Goal: Navigation & Orientation: Find specific page/section

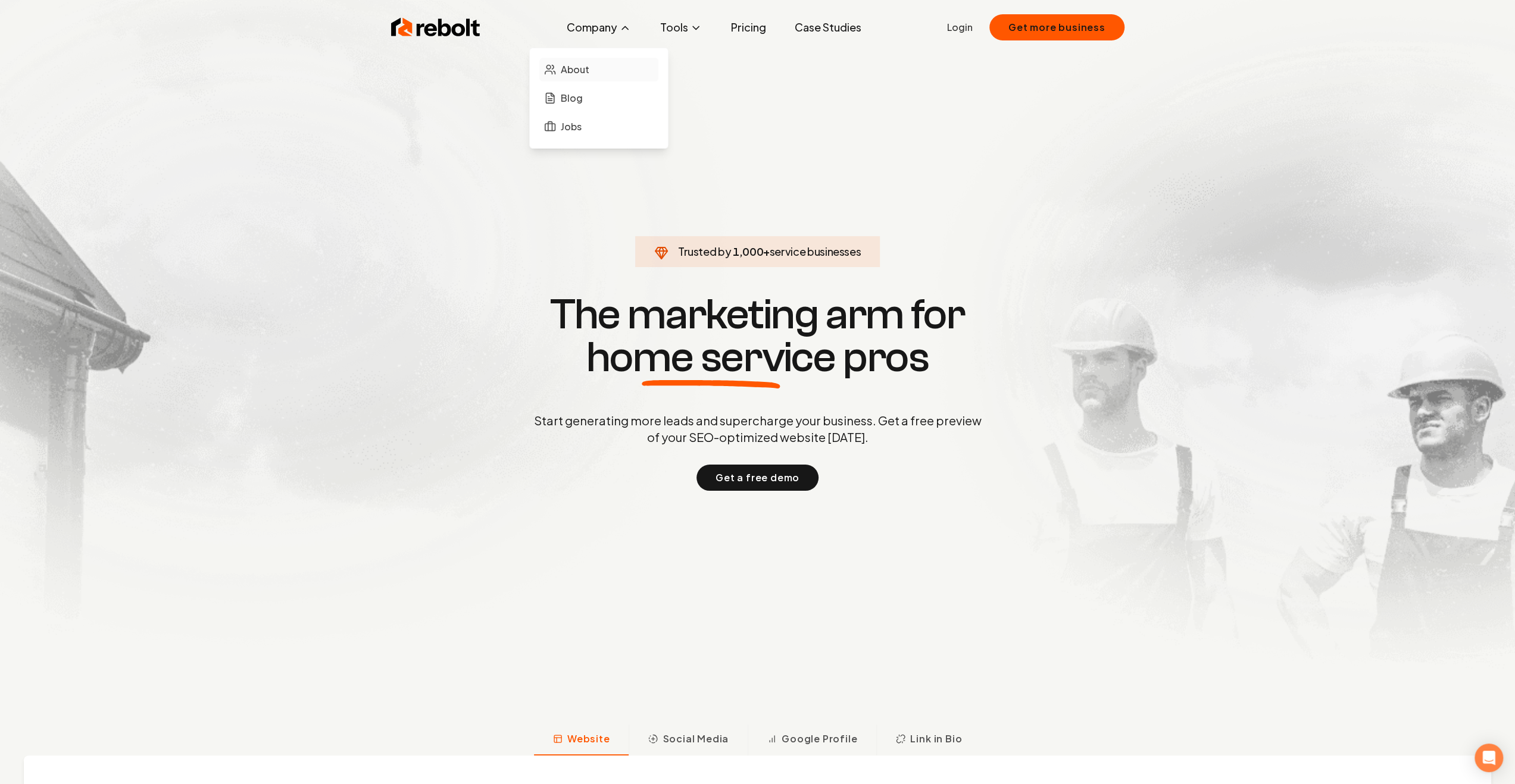
click at [572, 72] on span "About" at bounding box center [574, 70] width 29 height 14
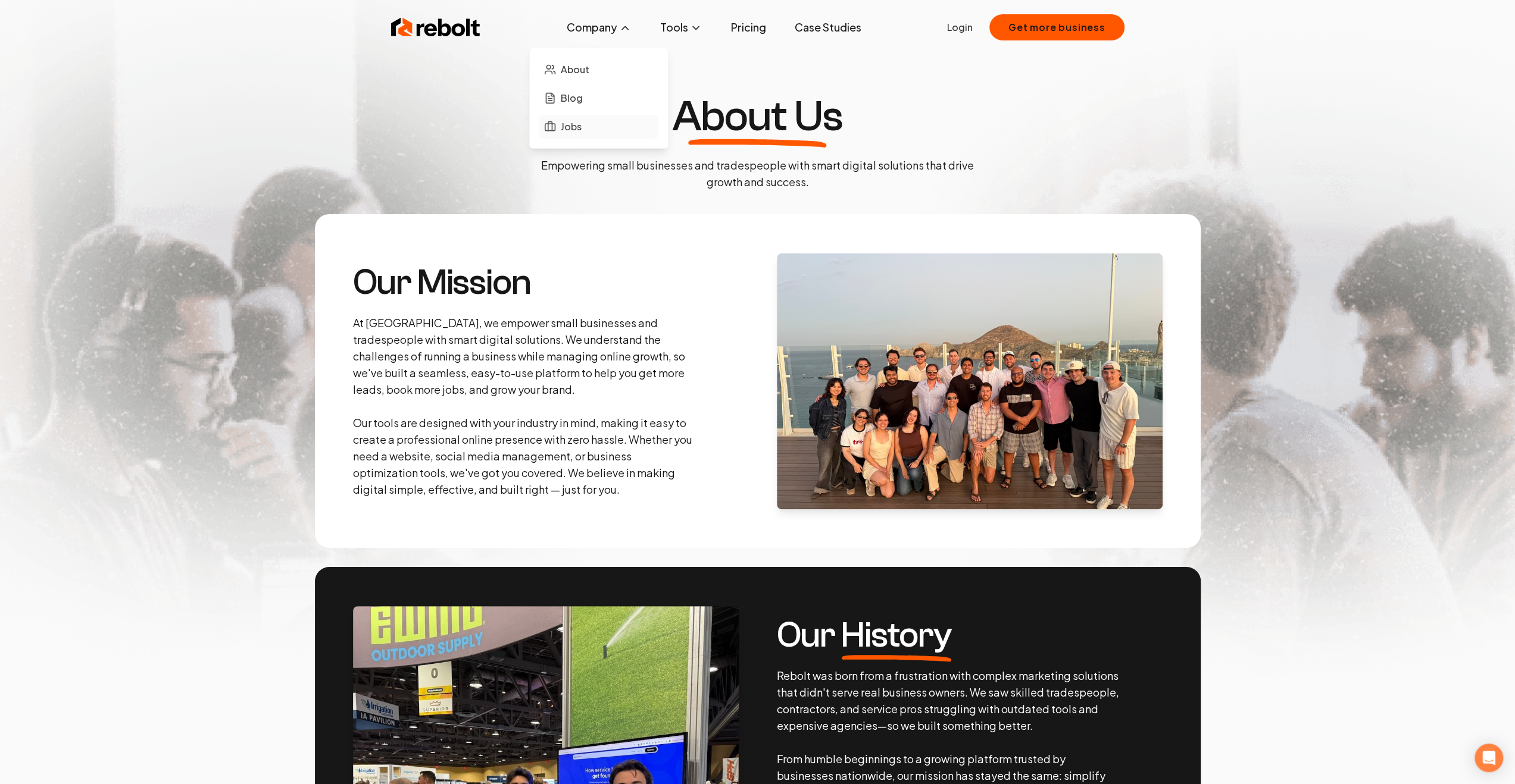
click at [566, 128] on span "Jobs" at bounding box center [570, 126] width 21 height 14
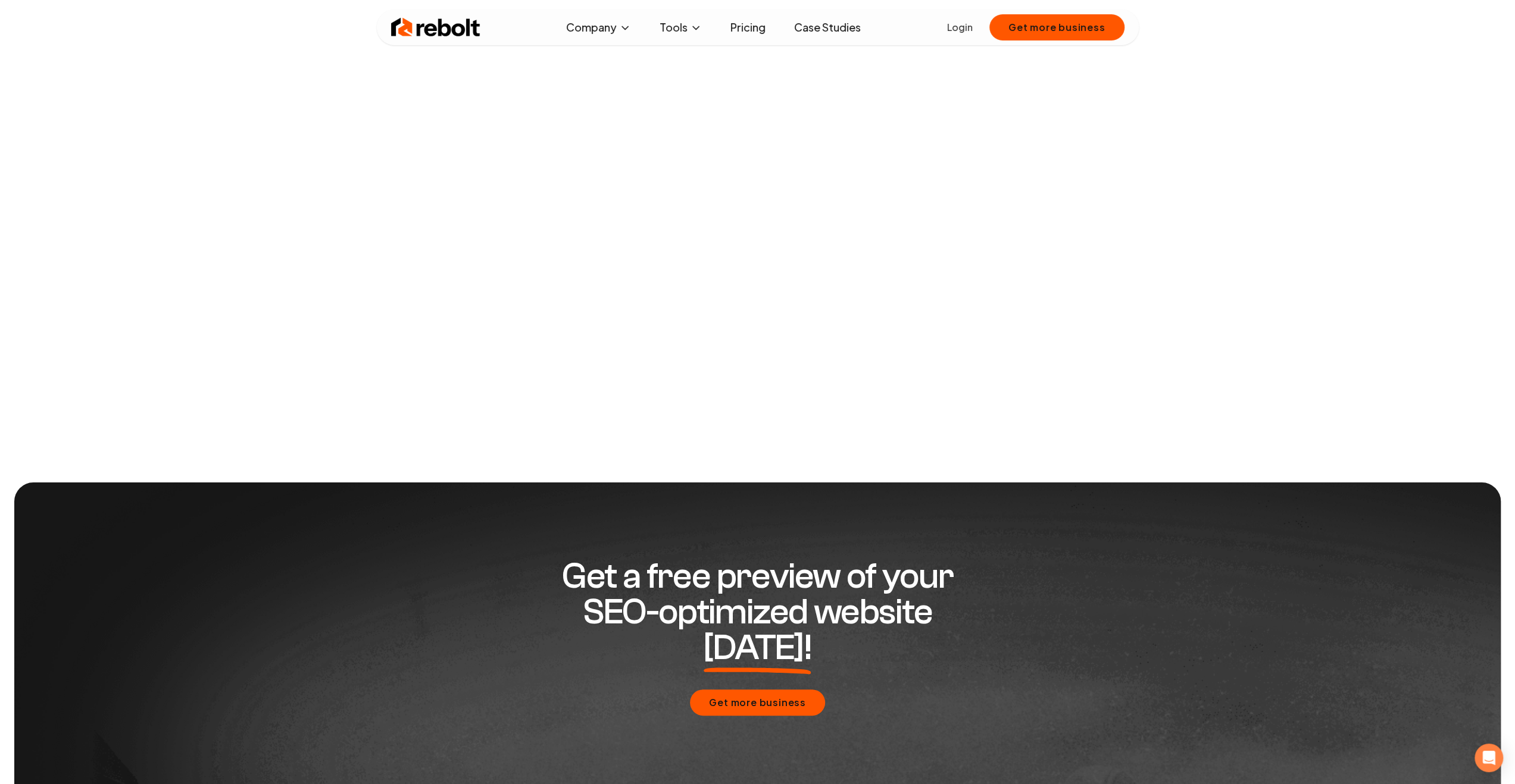
scroll to position [57, 0]
